Goal: Task Accomplishment & Management: Manage account settings

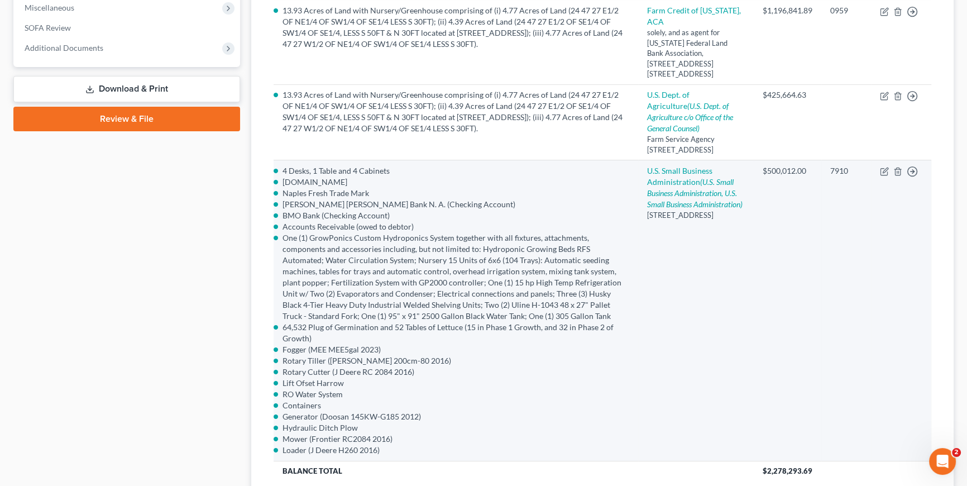
scroll to position [445, 0]
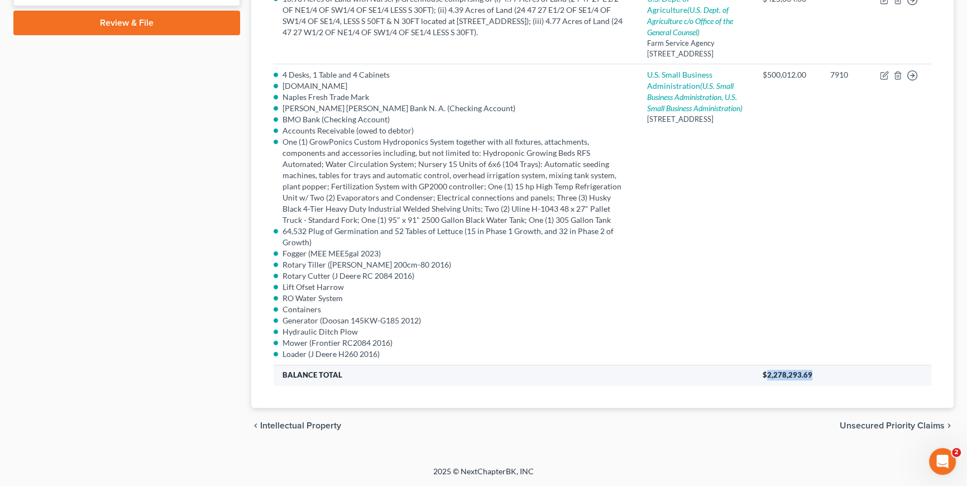
drag, startPoint x: 811, startPoint y: 374, endPoint x: 767, endPoint y: 373, distance: 44.1
click at [767, 373] on th "$2,278,293.69" at bounding box center [843, 375] width 178 height 20
drag, startPoint x: 767, startPoint y: 373, endPoint x: 776, endPoint y: 382, distance: 12.6
click at [776, 382] on th "$2,278,293.69" at bounding box center [843, 375] width 178 height 20
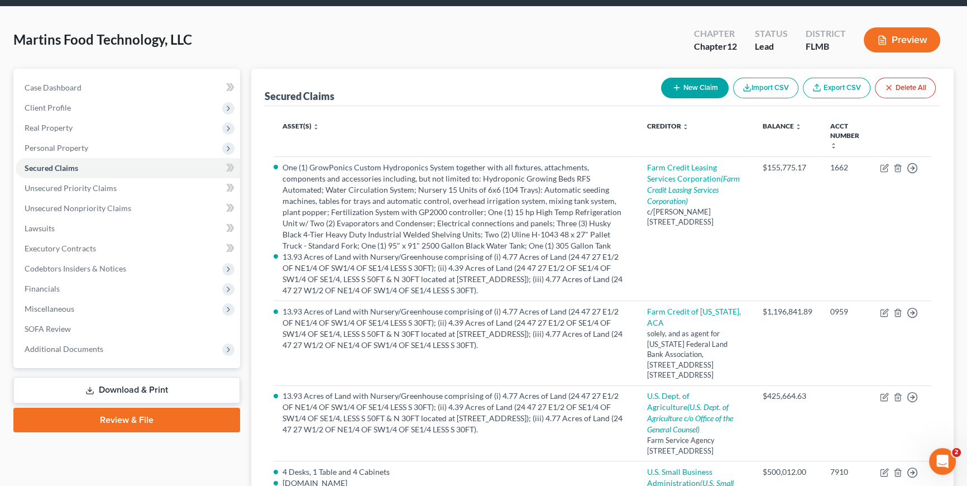
scroll to position [0, 0]
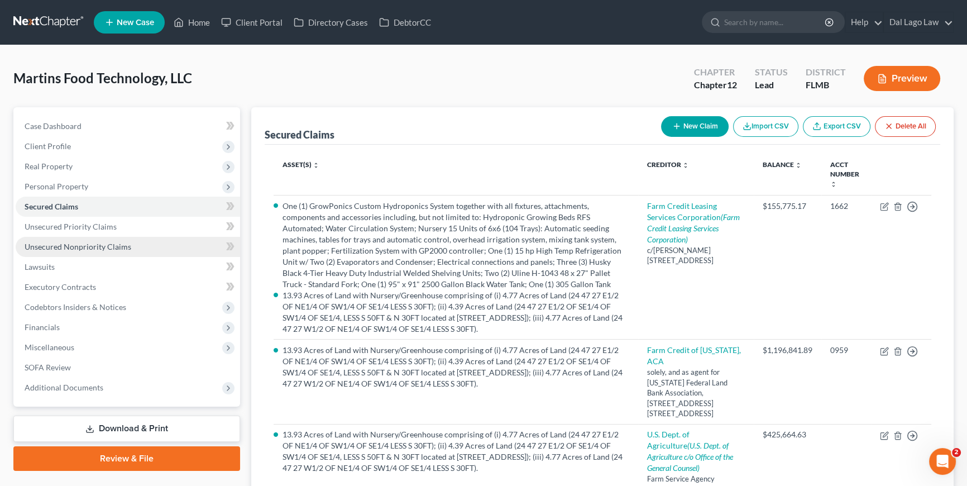
click at [125, 243] on span "Unsecured Nonpriority Claims" at bounding box center [78, 246] width 107 height 9
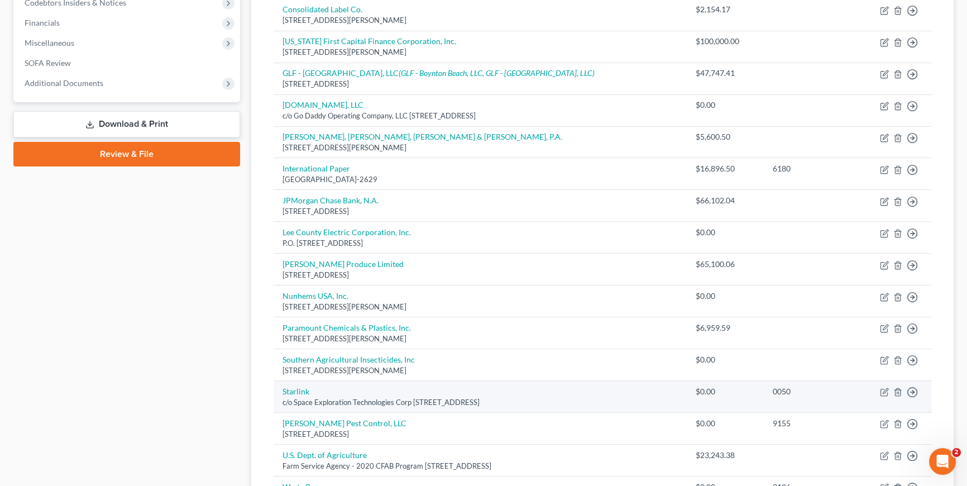
scroll to position [446, 0]
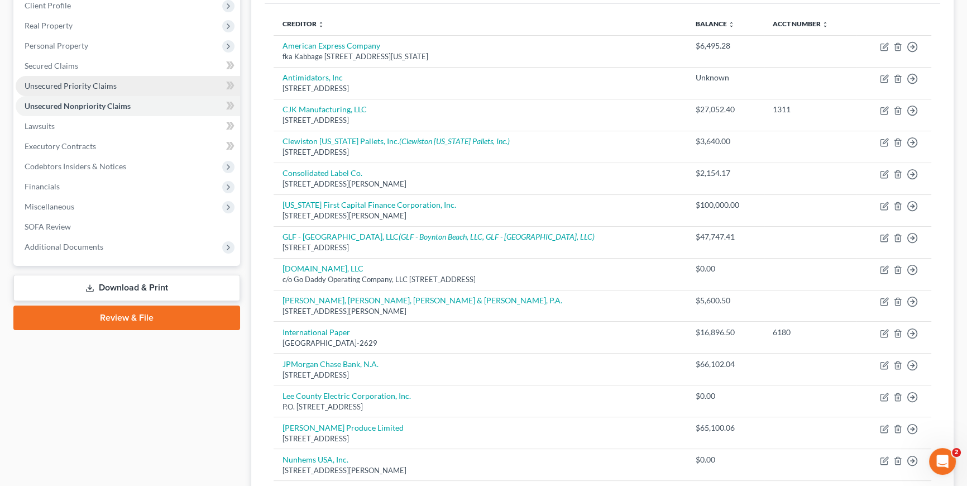
click at [53, 86] on span "Unsecured Priority Claims" at bounding box center [71, 85] width 92 height 9
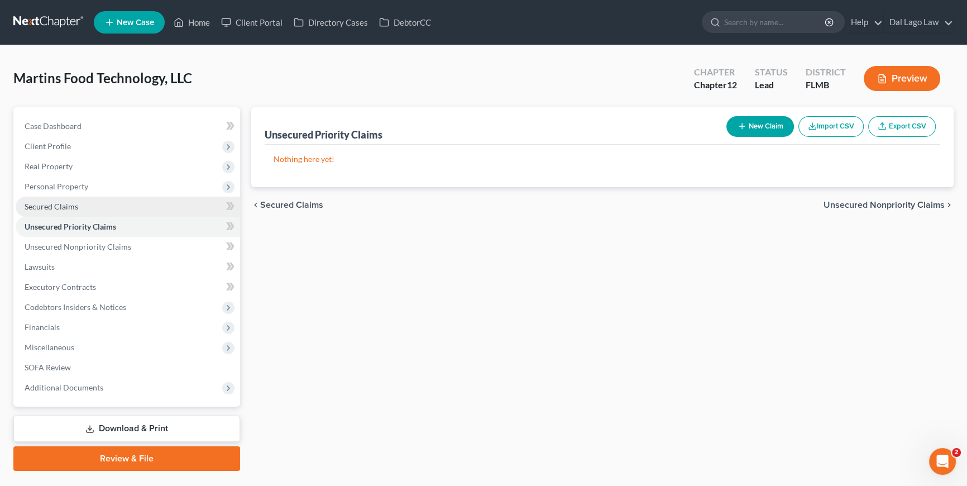
click at [75, 202] on span "Secured Claims" at bounding box center [52, 206] width 54 height 9
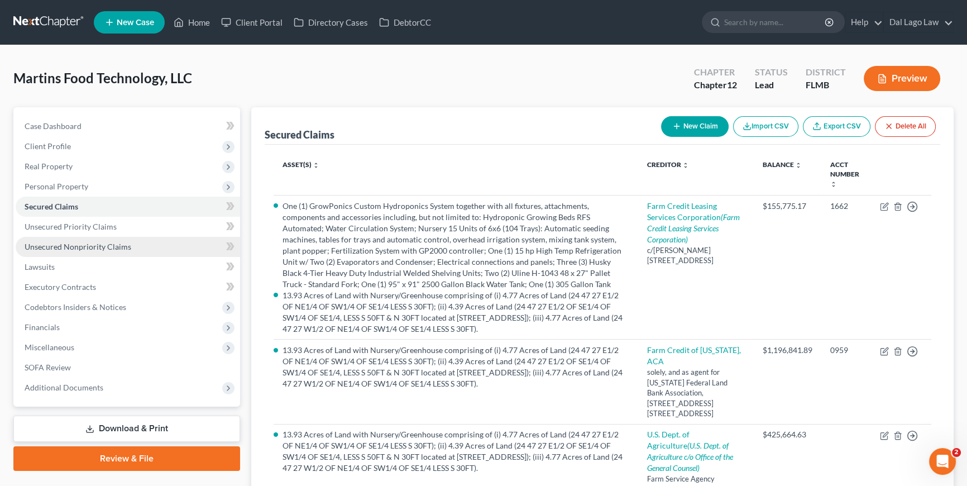
click at [116, 242] on span "Unsecured Nonpriority Claims" at bounding box center [78, 246] width 107 height 9
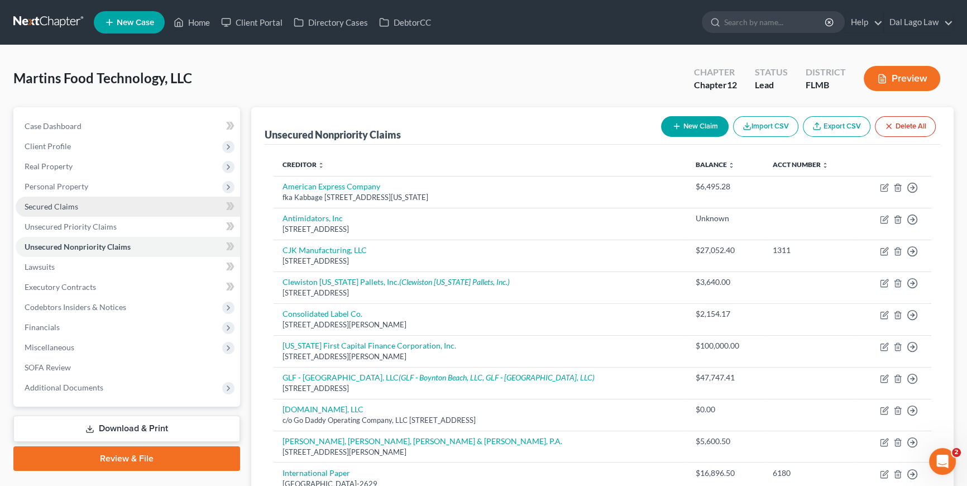
click at [90, 205] on link "Secured Claims" at bounding box center [128, 207] width 224 height 20
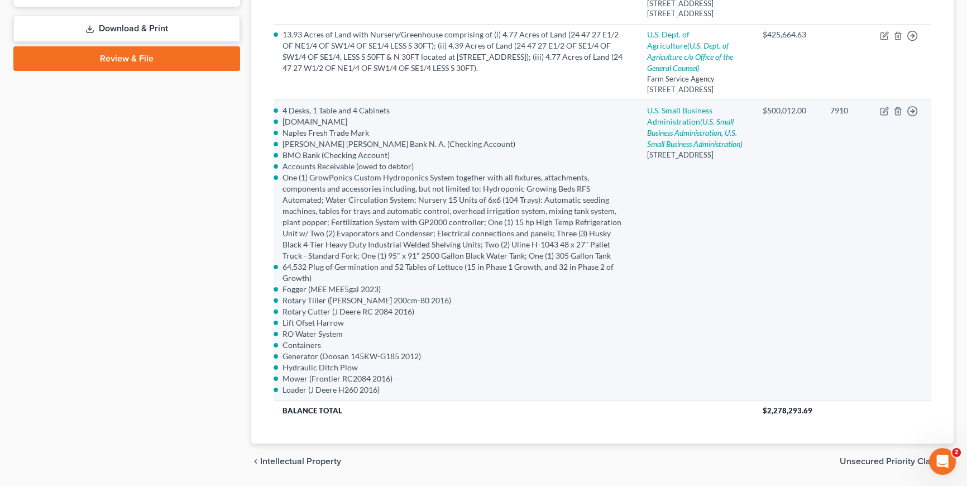
scroll to position [445, 0]
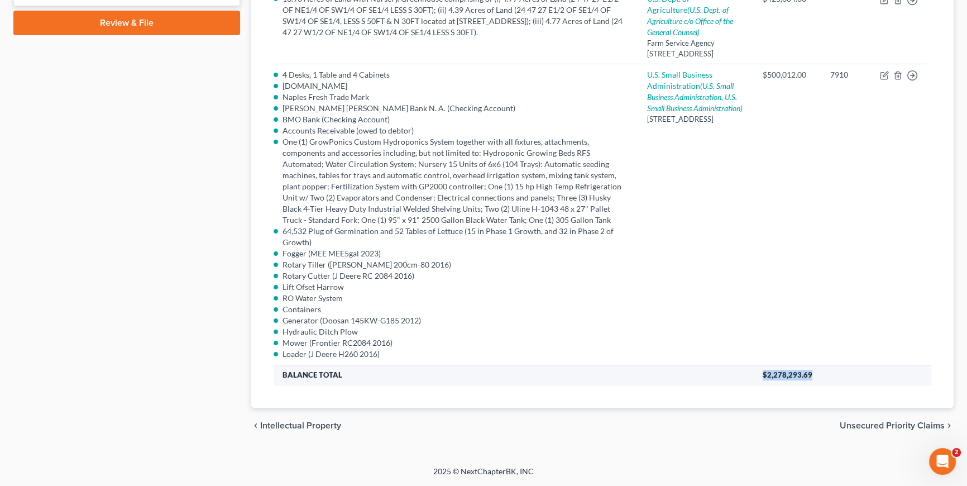
drag, startPoint x: 759, startPoint y: 380, endPoint x: 815, endPoint y: 380, distance: 55.8
click at [815, 380] on th "$2,278,293.69" at bounding box center [843, 375] width 178 height 20
drag, startPoint x: 815, startPoint y: 380, endPoint x: 764, endPoint y: 383, distance: 50.9
click at [764, 383] on th "$2,278,293.69" at bounding box center [843, 375] width 178 height 20
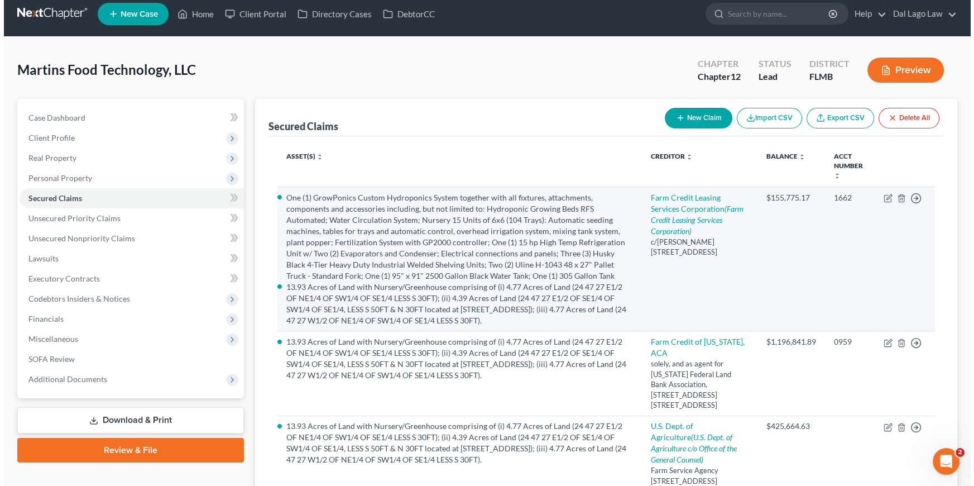
scroll to position [0, 0]
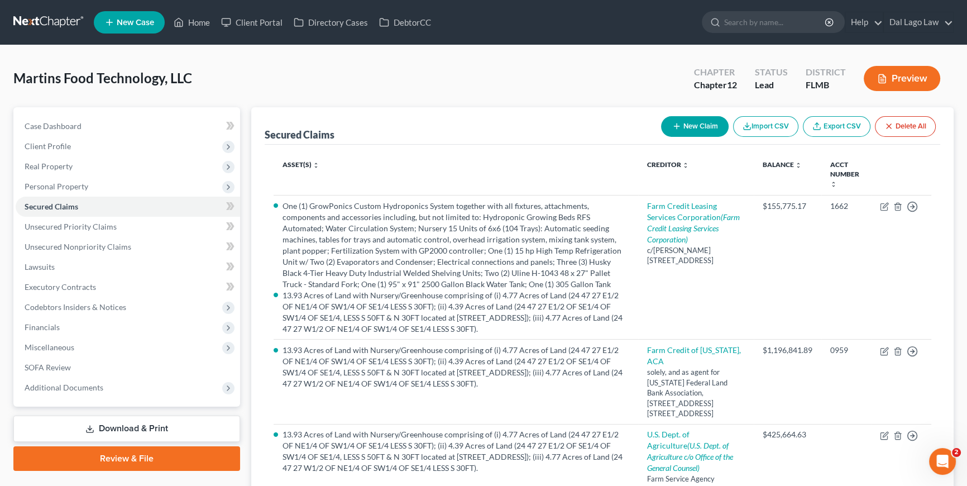
click at [913, 75] on button "Preview" at bounding box center [902, 78] width 77 height 25
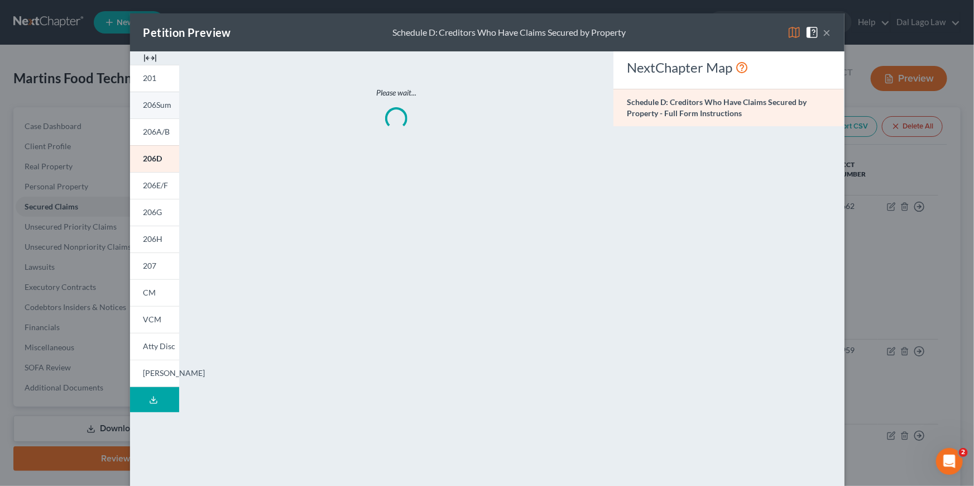
click at [151, 107] on span "206Sum" at bounding box center [158, 104] width 28 height 9
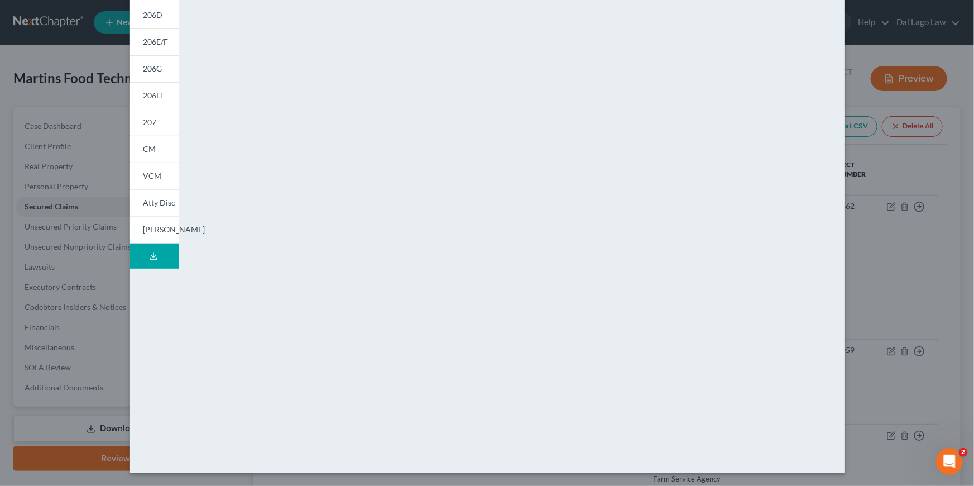
scroll to position [128, 0]
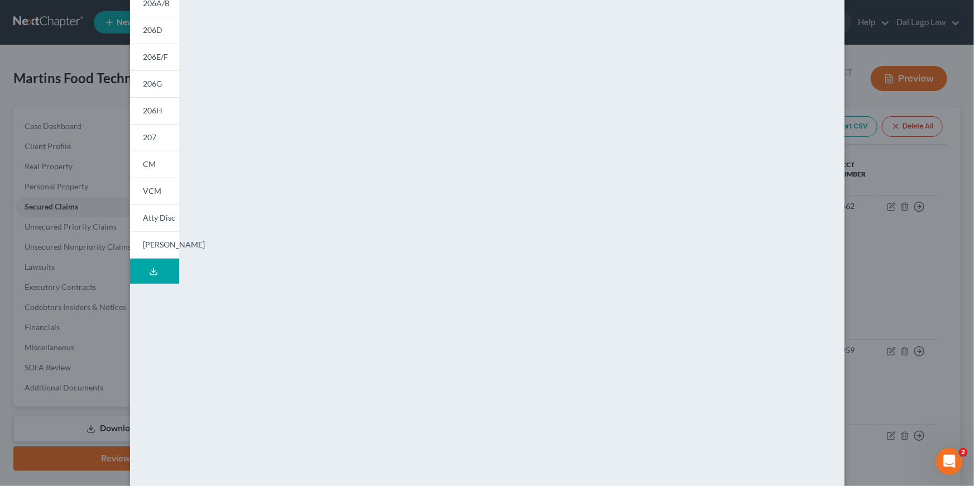
click at [854, 25] on div "Petition Preview Summary of Assets and Liabilities for Non-Individuals × 201 20…" at bounding box center [487, 243] width 974 height 486
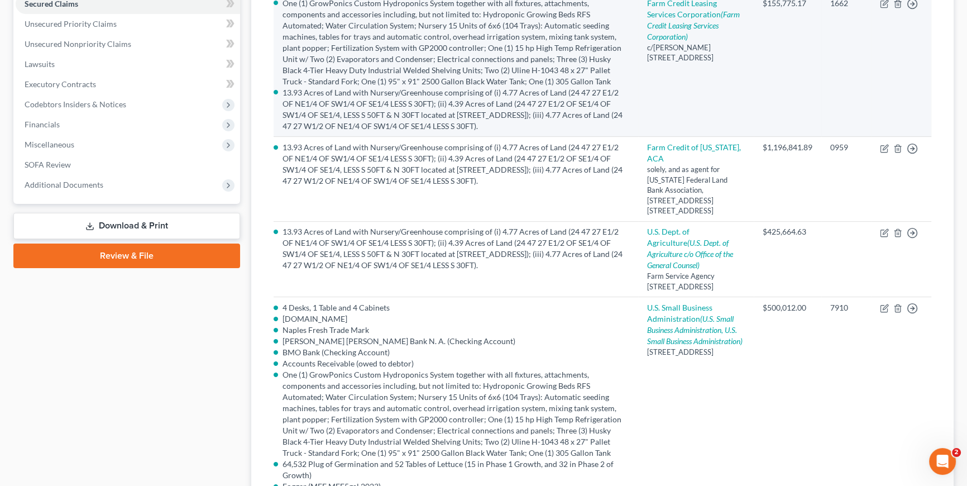
scroll to position [50, 0]
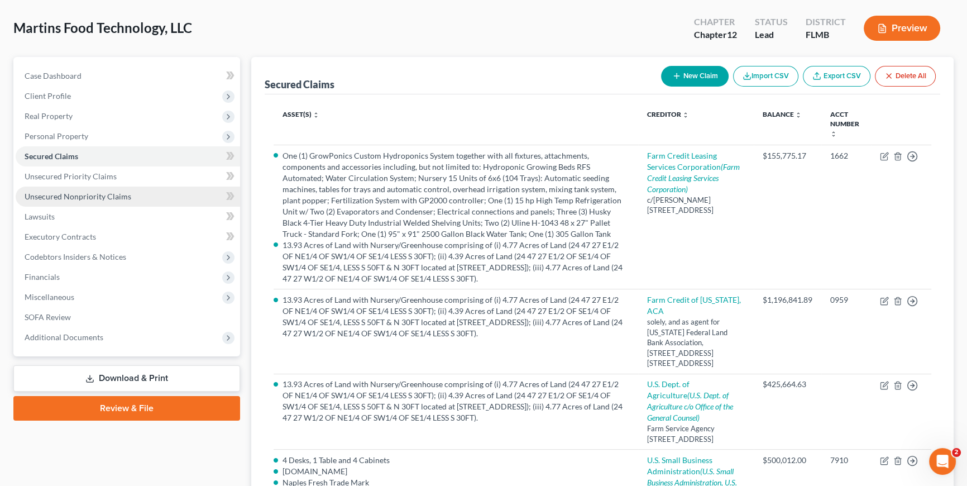
click at [101, 195] on span "Unsecured Nonpriority Claims" at bounding box center [78, 196] width 107 height 9
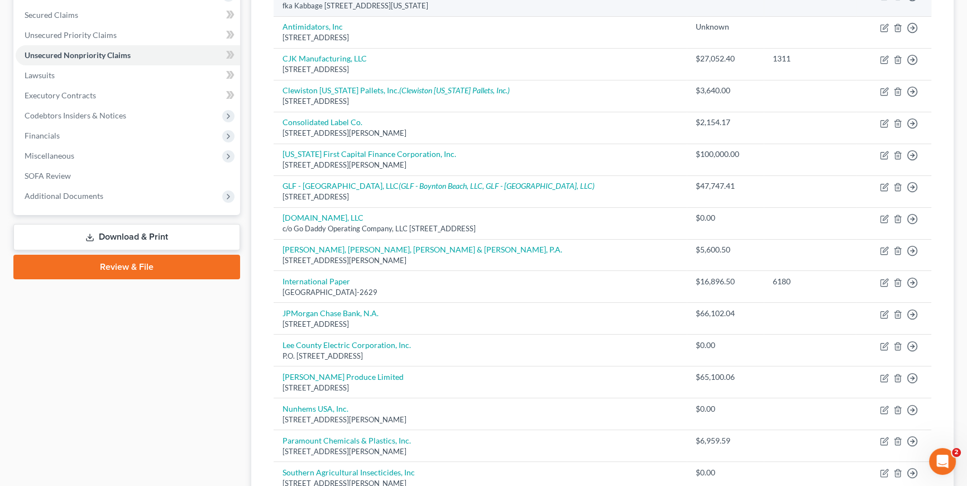
scroll to position [141, 0]
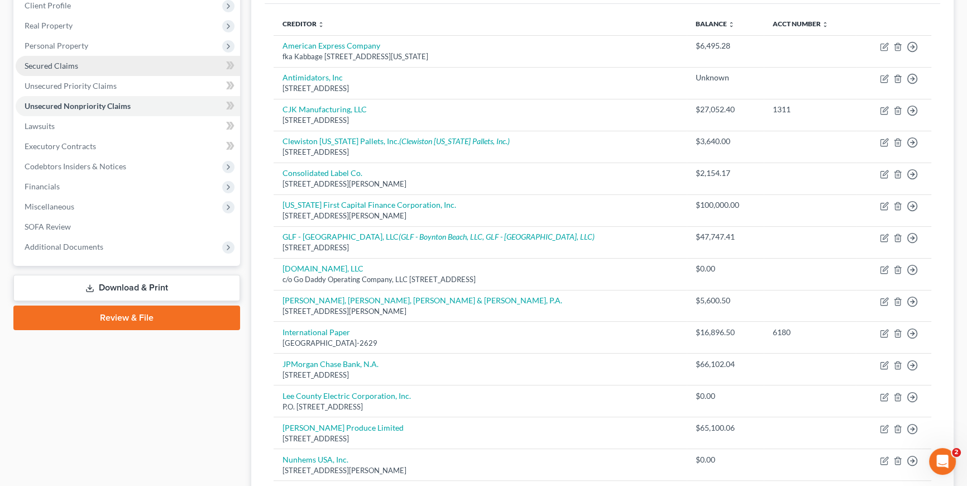
click at [88, 62] on link "Secured Claims" at bounding box center [128, 66] width 224 height 20
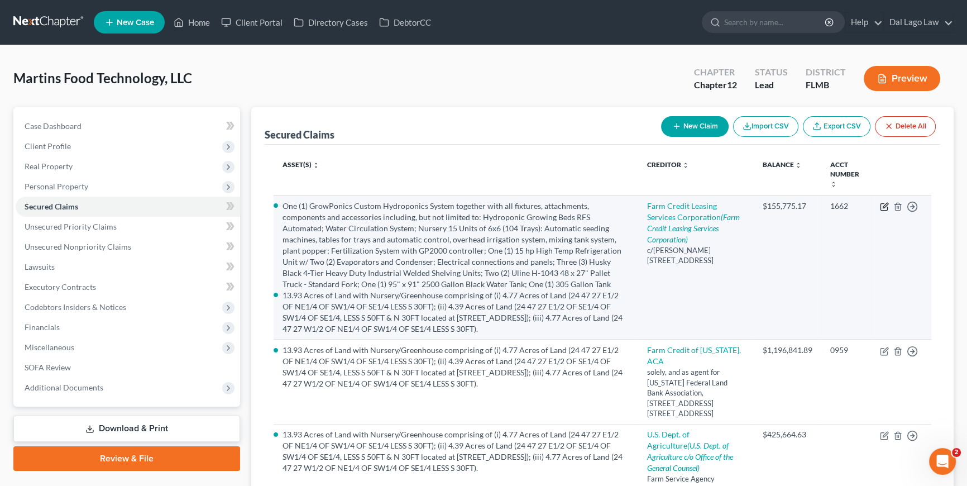
click at [883, 206] on icon "button" at bounding box center [885, 205] width 5 height 5
select select "24"
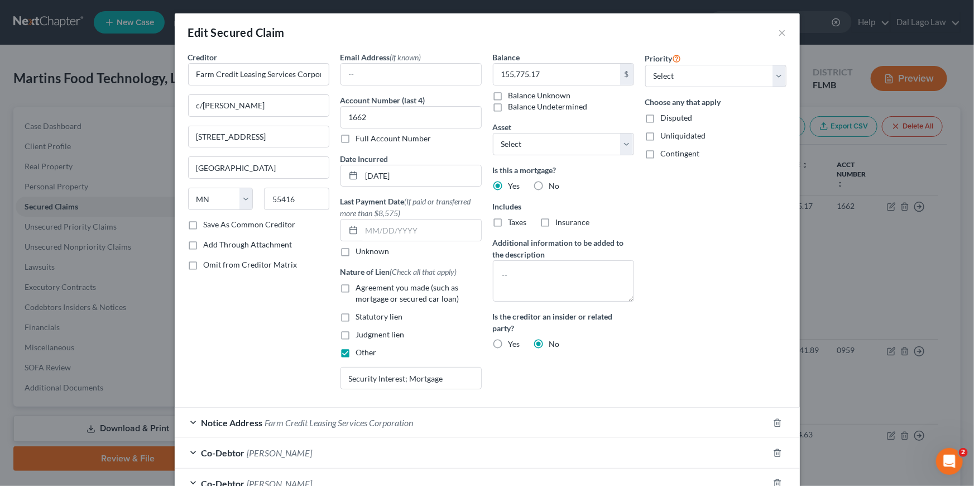
select select "2857925"
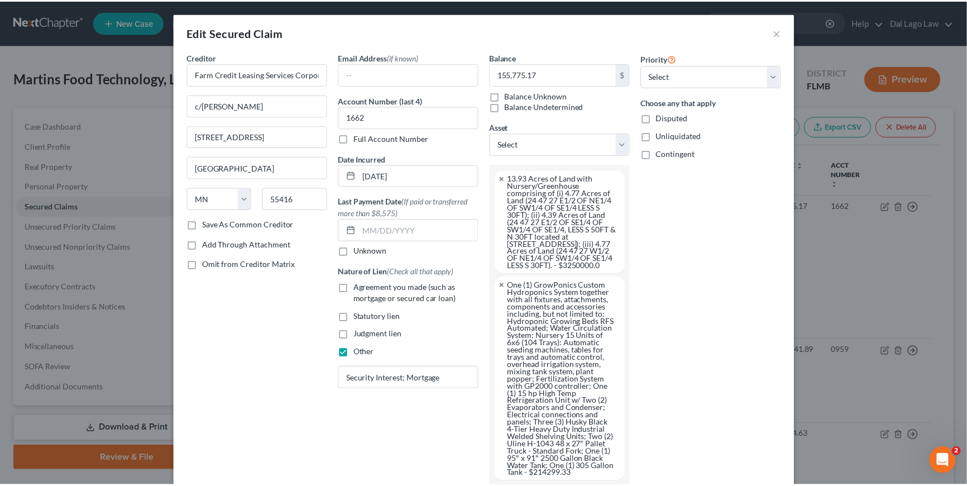
scroll to position [68, 0]
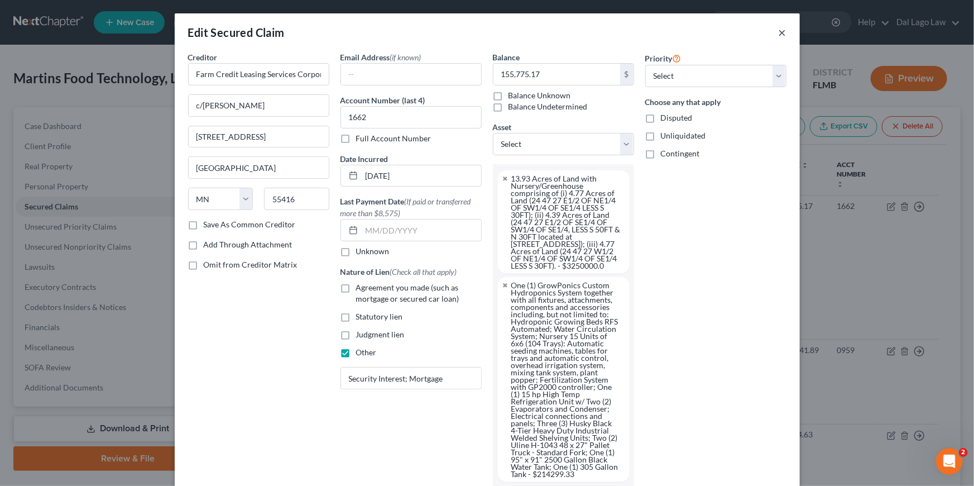
click at [781, 30] on button "×" at bounding box center [783, 32] width 8 height 13
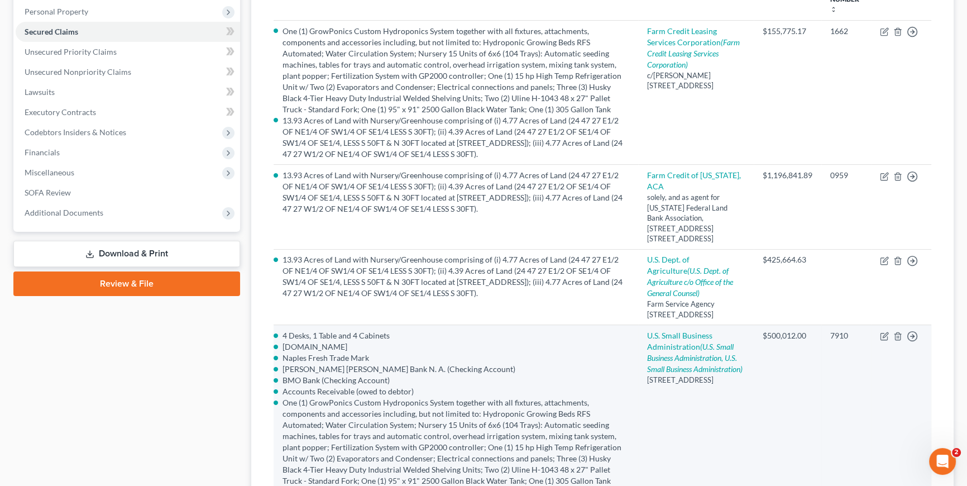
scroll to position [152, 0]
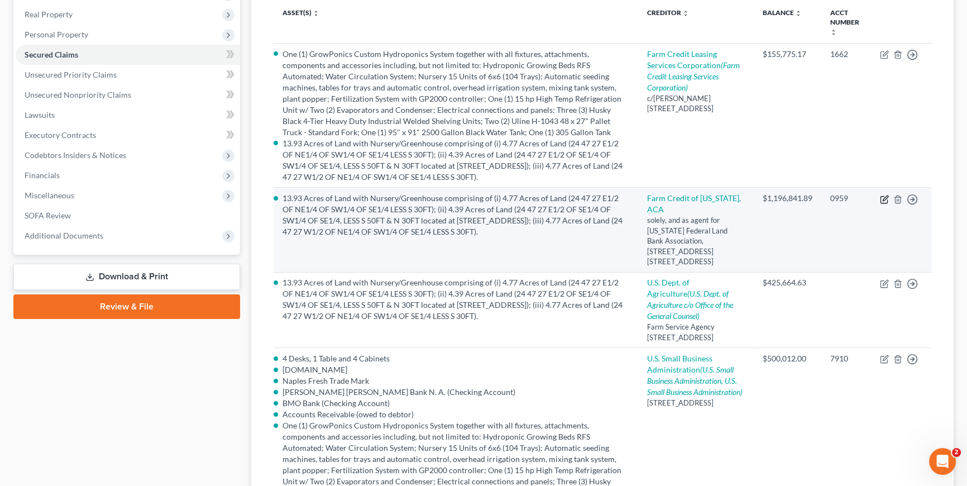
click at [881, 196] on icon "button" at bounding box center [884, 199] width 7 height 7
select select "9"
select select "8"
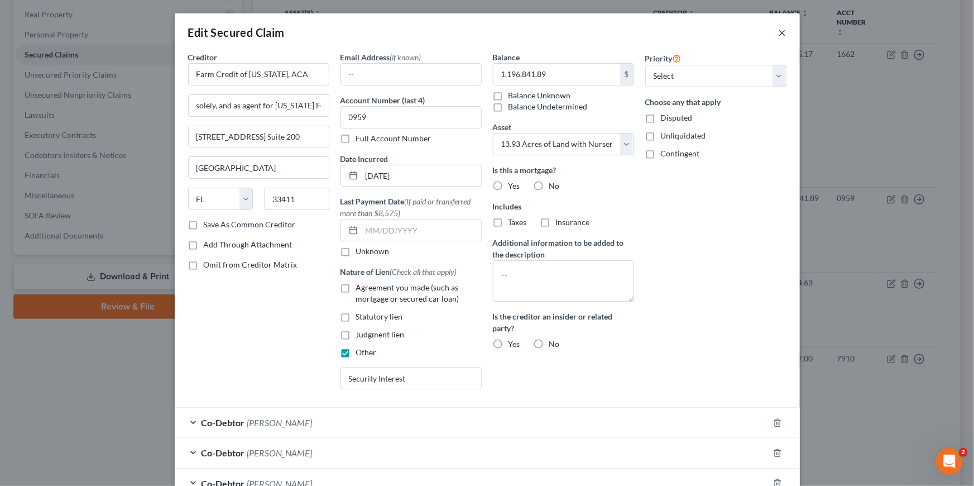
click at [779, 28] on button "×" at bounding box center [783, 32] width 8 height 13
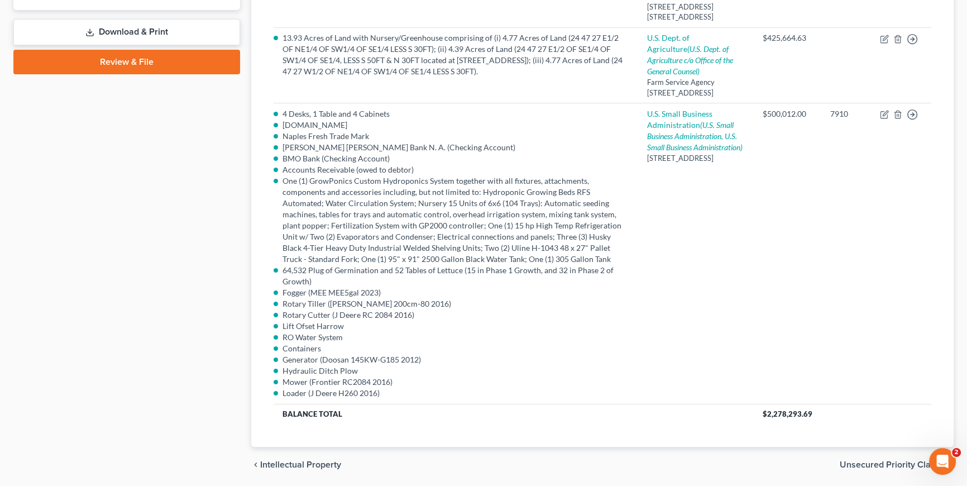
scroll to position [445, 0]
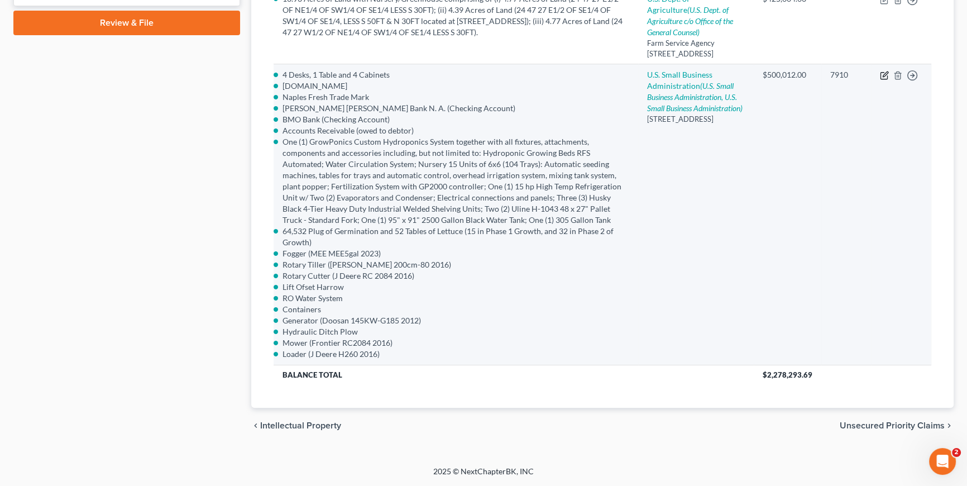
click at [882, 78] on icon "button" at bounding box center [884, 75] width 9 height 9
select select "9"
select select "1"
select select "2856462"
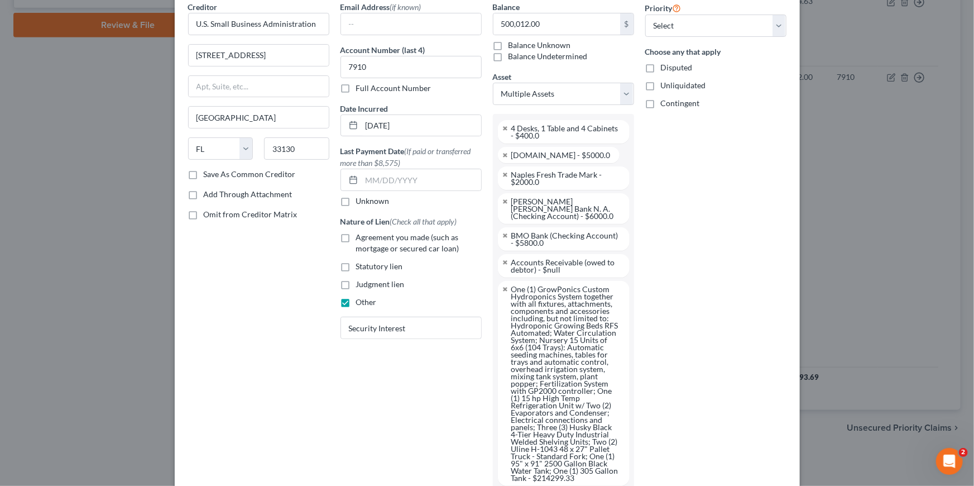
scroll to position [0, 0]
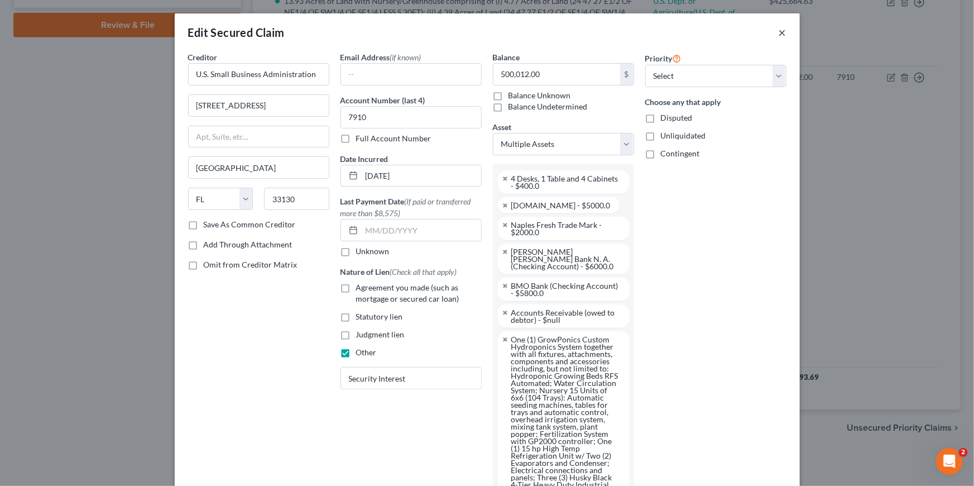
click at [779, 31] on button "×" at bounding box center [783, 32] width 8 height 13
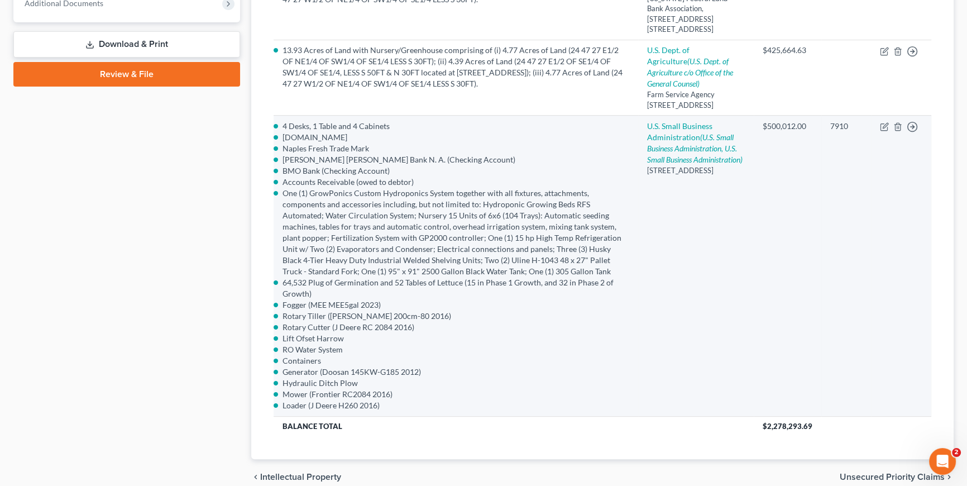
scroll to position [383, 0]
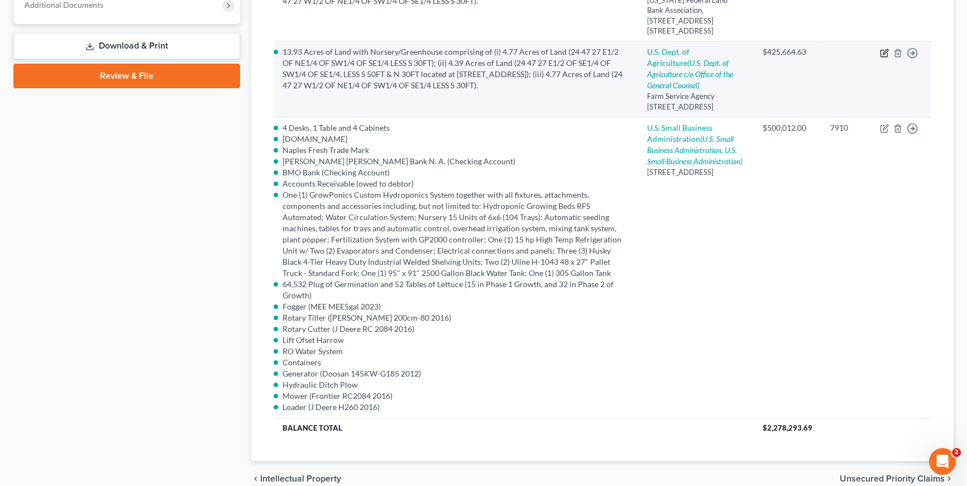
click at [888, 52] on icon "button" at bounding box center [884, 53] width 9 height 9
select select "9"
select select "8"
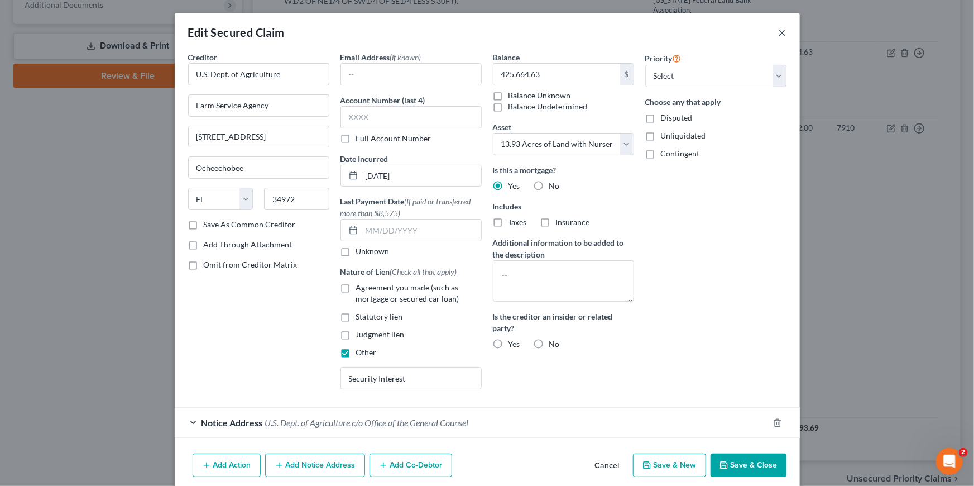
click at [779, 35] on button "×" at bounding box center [783, 32] width 8 height 13
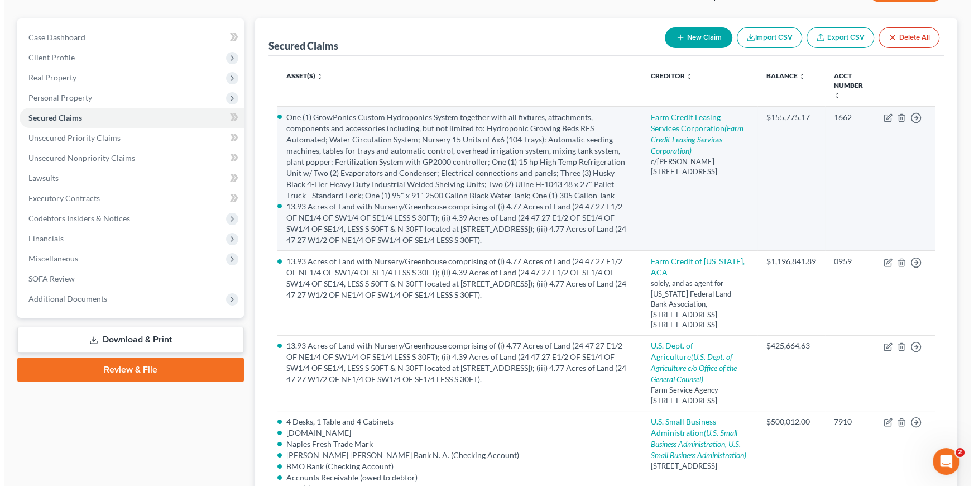
scroll to position [89, 0]
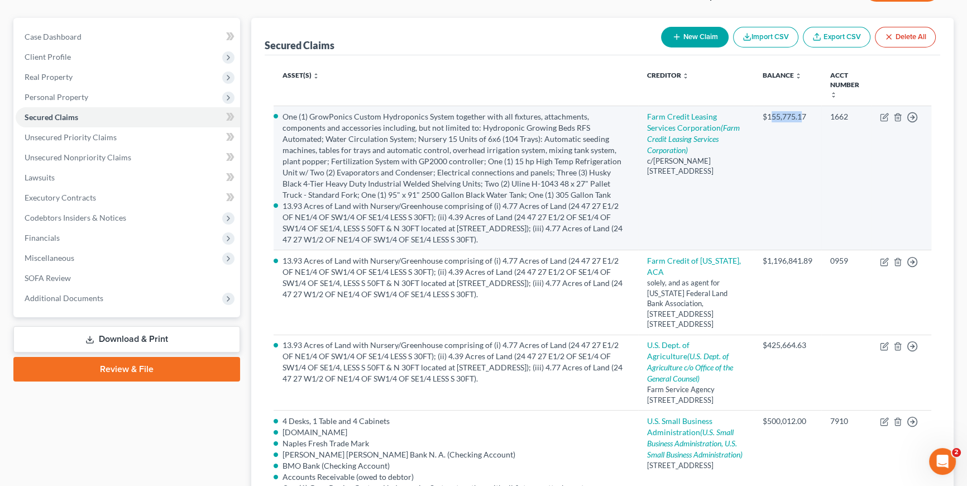
drag, startPoint x: 773, startPoint y: 113, endPoint x: 802, endPoint y: 115, distance: 29.1
click at [802, 115] on div "$155,775.17" at bounding box center [788, 116] width 50 height 11
drag, startPoint x: 802, startPoint y: 115, endPoint x: 833, endPoint y: 118, distance: 30.8
click at [793, 131] on td "$155,775.17" at bounding box center [788, 178] width 68 height 144
click at [886, 114] on icon "button" at bounding box center [885, 115] width 5 height 5
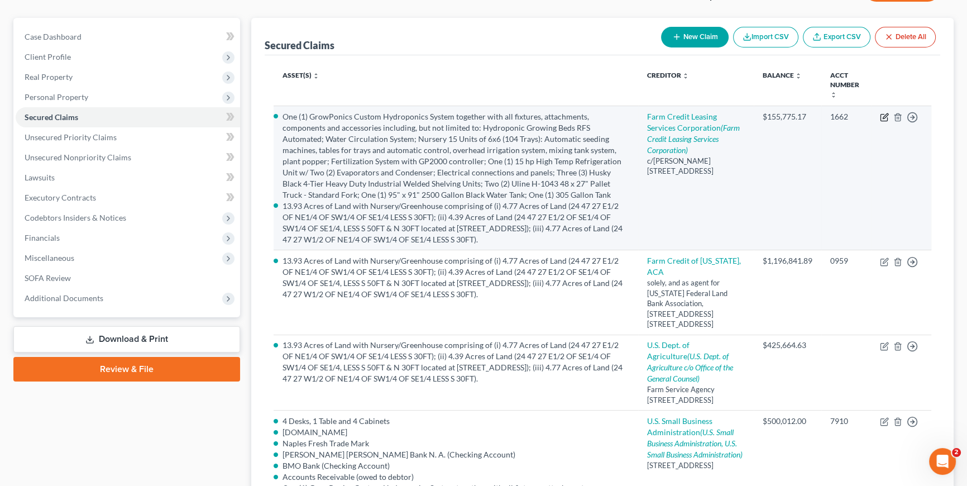
select select "24"
select select "1"
select select "2857925"
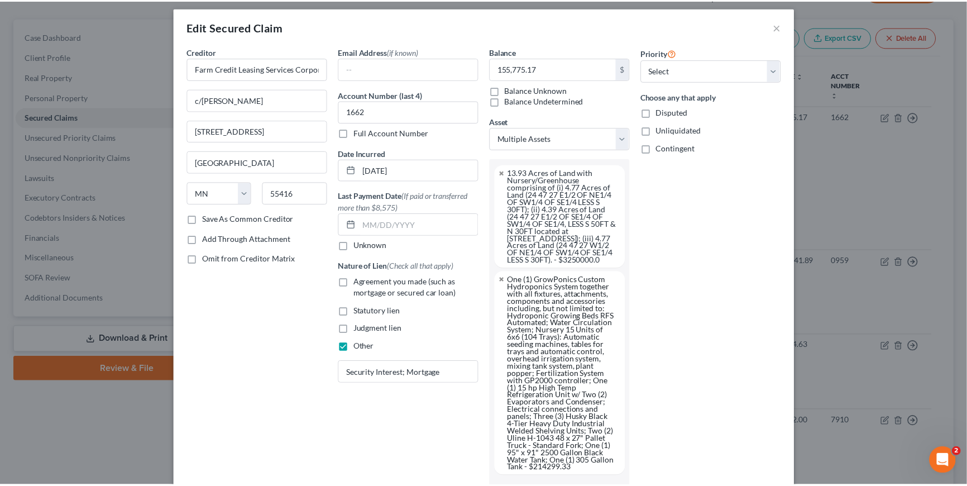
scroll to position [0, 0]
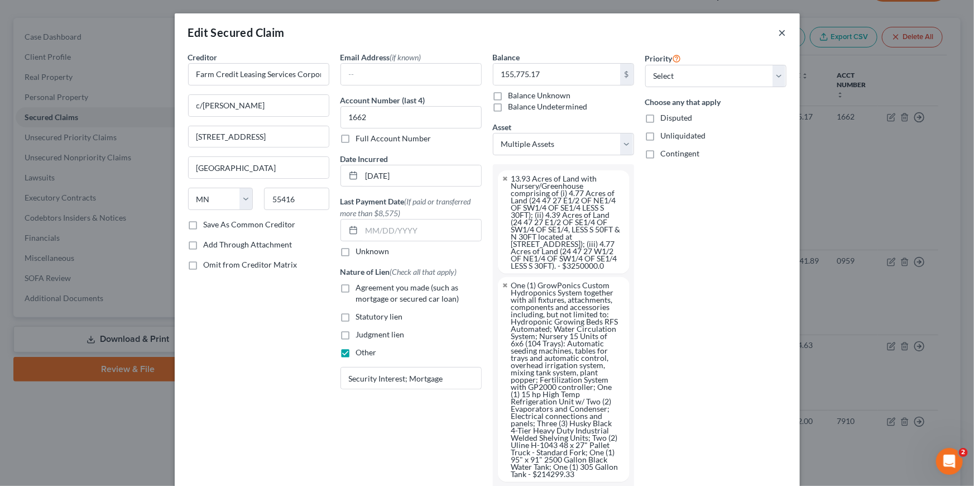
click at [779, 30] on button "×" at bounding box center [783, 32] width 8 height 13
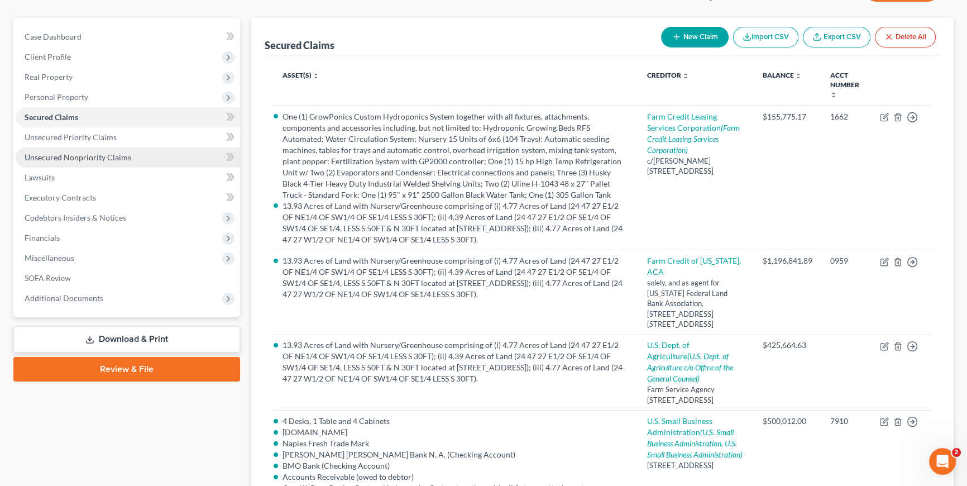
drag, startPoint x: 86, startPoint y: 151, endPoint x: 106, endPoint y: 156, distance: 20.2
click at [86, 151] on link "Unsecured Nonpriority Claims" at bounding box center [128, 157] width 224 height 20
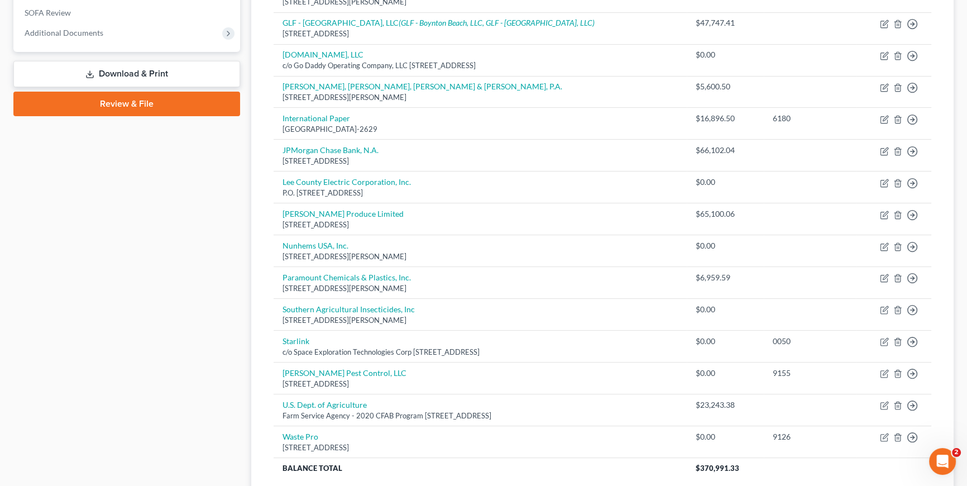
scroll to position [355, 0]
click at [184, 262] on div "Case Dashboard Payments Invoices Payments Payments Credit Report Client Profile" at bounding box center [127, 143] width 238 height 783
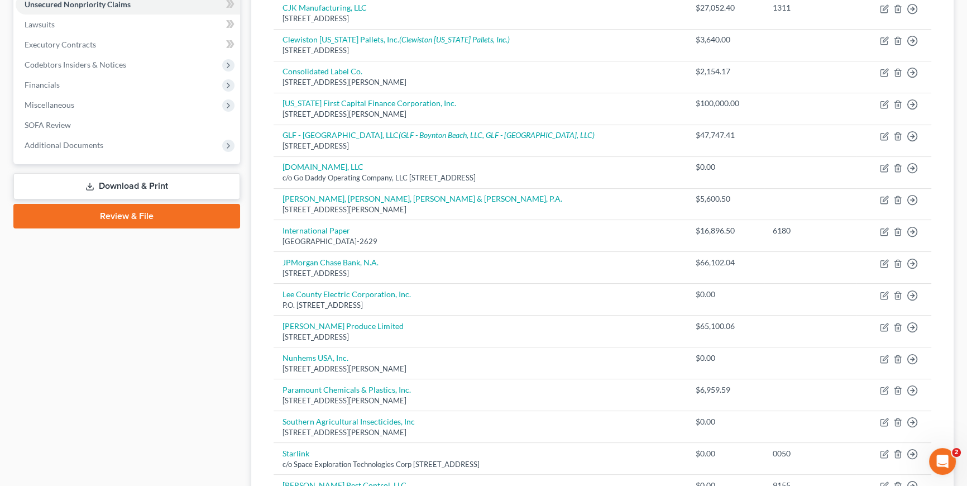
scroll to position [192, 0]
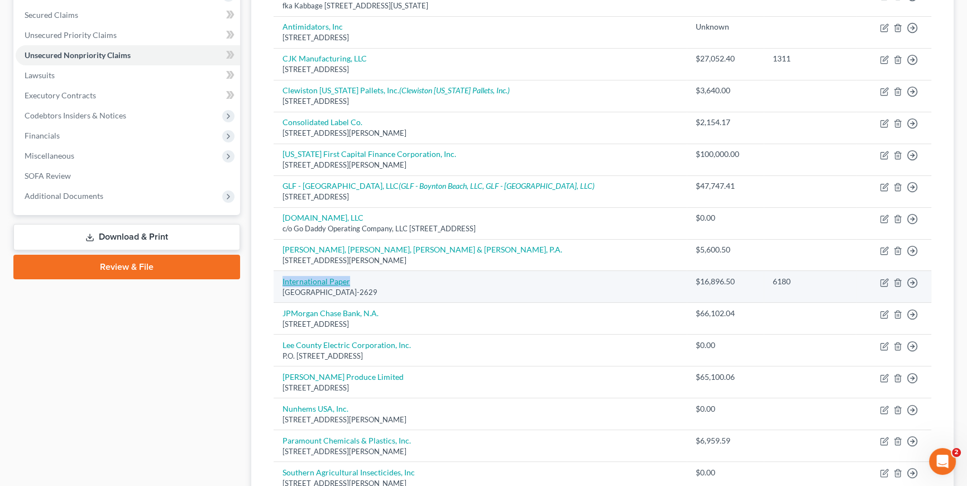
drag, startPoint x: 365, startPoint y: 279, endPoint x: 282, endPoint y: 282, distance: 83.3
click at [282, 282] on td "International Paper [GEOGRAPHIC_DATA]-2629" at bounding box center [480, 287] width 413 height 32
click at [506, 284] on td "International Paper [GEOGRAPHIC_DATA]-2629" at bounding box center [480, 287] width 413 height 32
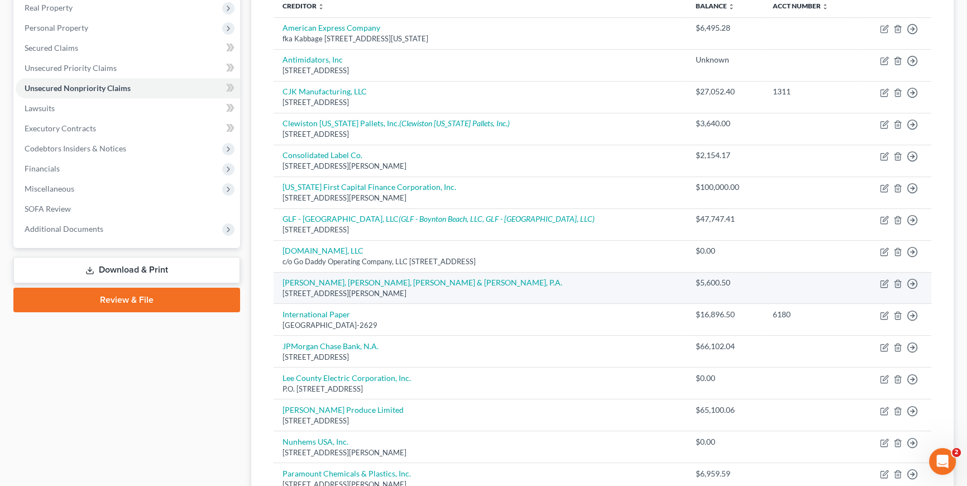
scroll to position [141, 0]
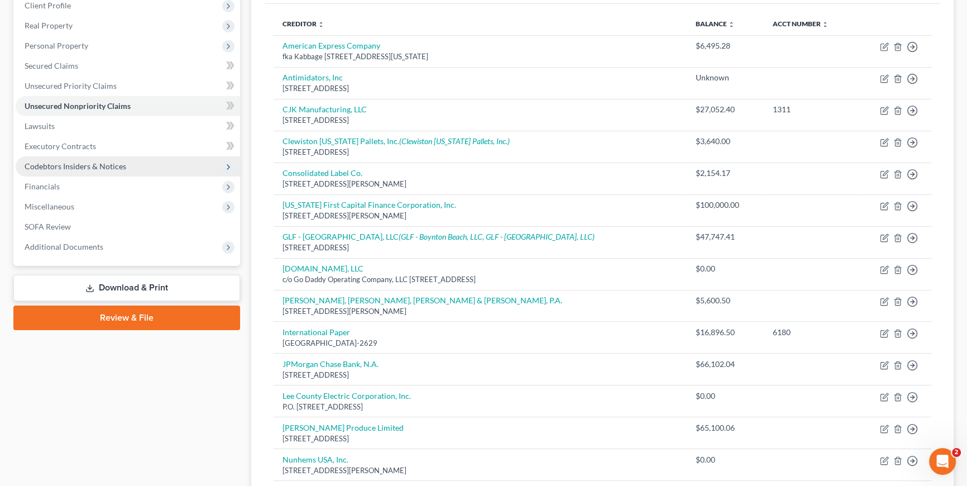
click at [94, 162] on span "Codebtors Insiders & Notices" at bounding box center [76, 165] width 102 height 9
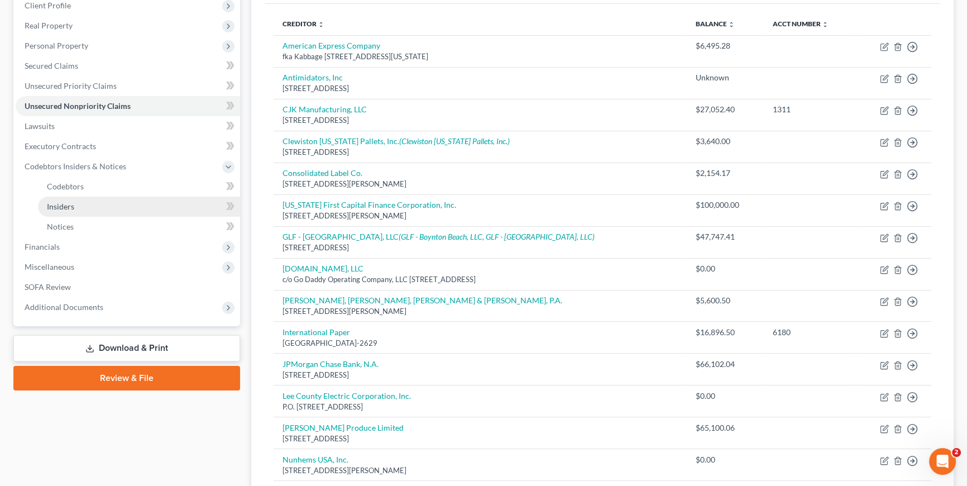
click at [78, 203] on link "Insiders" at bounding box center [139, 207] width 202 height 20
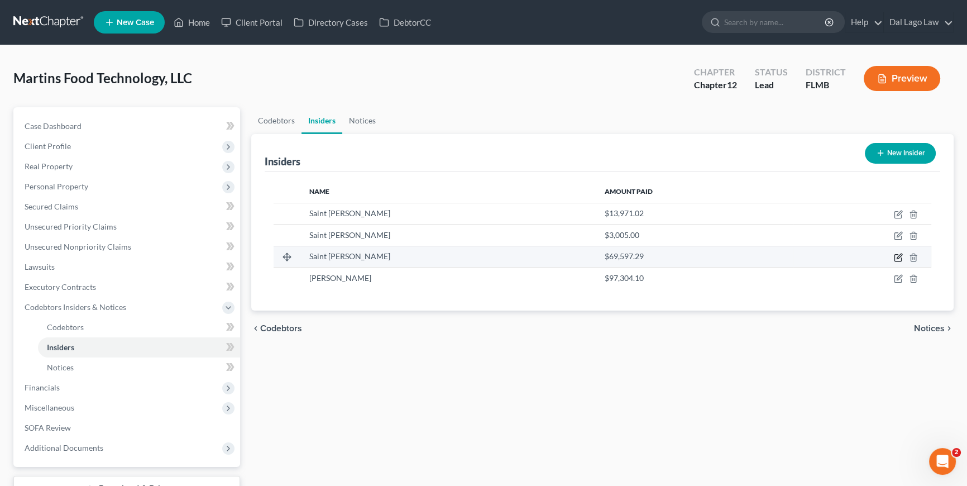
click at [896, 255] on icon "button" at bounding box center [898, 257] width 9 height 9
select select "9"
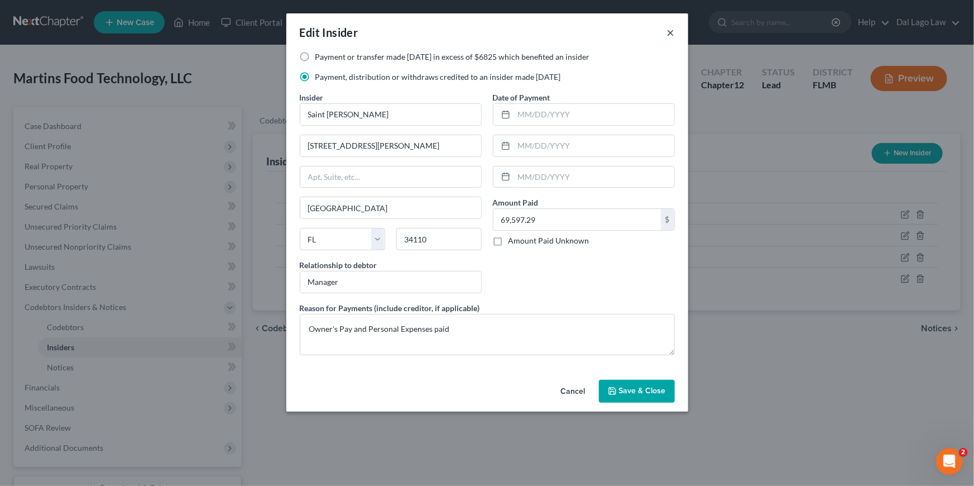
click at [671, 30] on button "×" at bounding box center [671, 32] width 8 height 13
